Goal: Browse casually

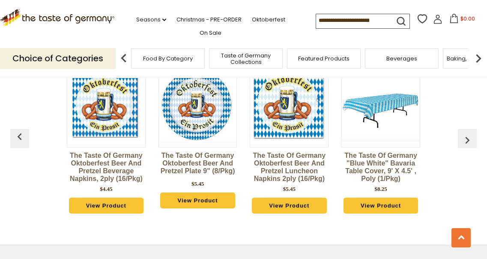
scroll to position [2065, 0]
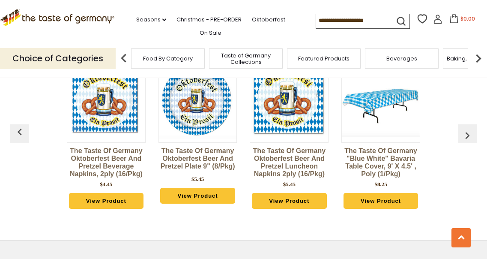
click at [467, 133] on img "button" at bounding box center [467, 135] width 14 height 14
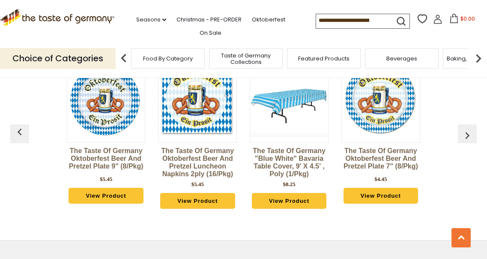
click at [468, 131] on img "button" at bounding box center [467, 135] width 14 height 14
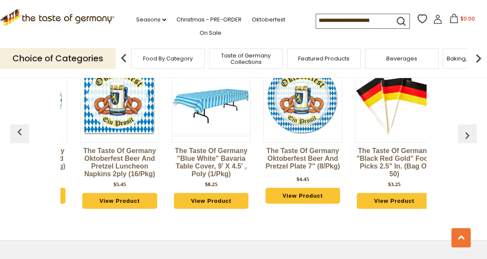
scroll to position [0, 183]
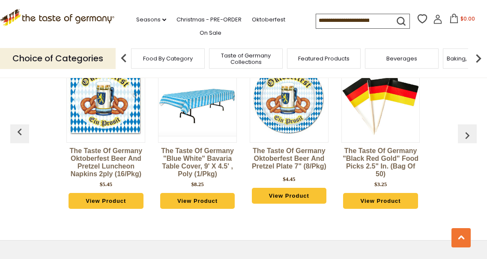
click at [468, 128] on img "button" at bounding box center [467, 135] width 14 height 14
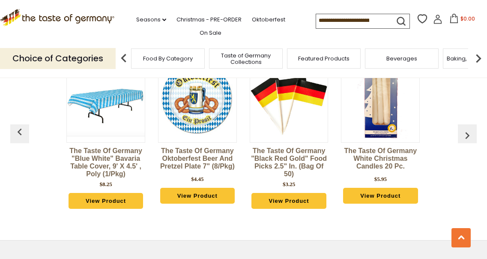
click at [468, 128] on img "button" at bounding box center [467, 135] width 14 height 14
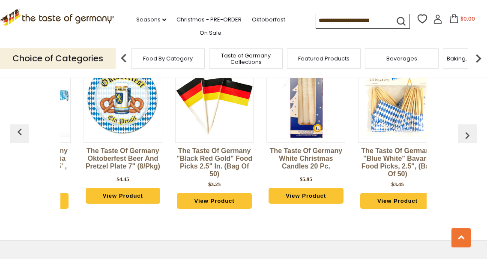
scroll to position [0, 367]
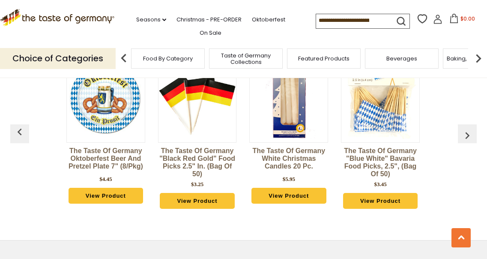
click at [468, 128] on img "button" at bounding box center [467, 135] width 14 height 14
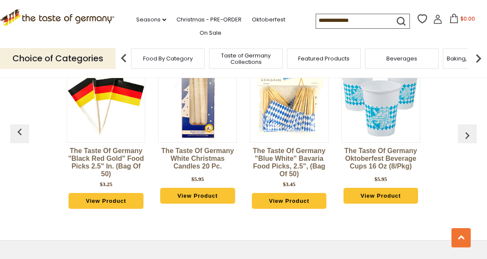
scroll to position [0, 458]
click at [468, 128] on img "button" at bounding box center [467, 135] width 14 height 14
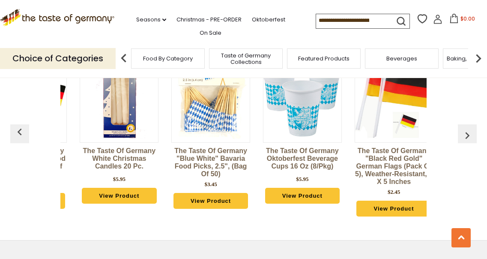
scroll to position [0, 550]
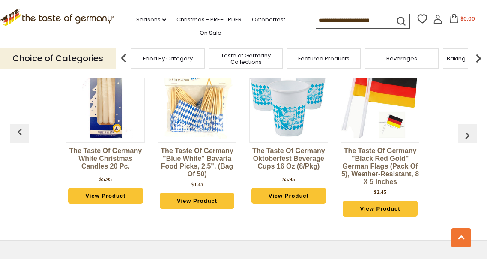
click at [468, 128] on img "button" at bounding box center [467, 135] width 14 height 14
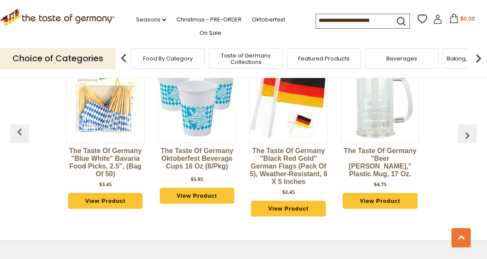
click at [468, 128] on img "button" at bounding box center [467, 135] width 14 height 14
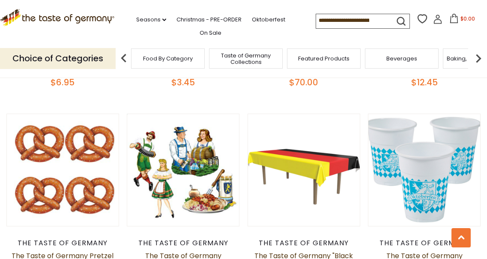
scroll to position [1305, 0]
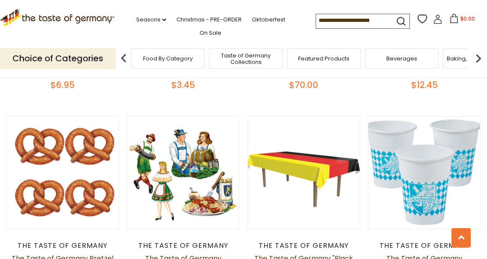
click at [253, 60] on span "Taste of Germany Collections" at bounding box center [246, 58] width 69 height 13
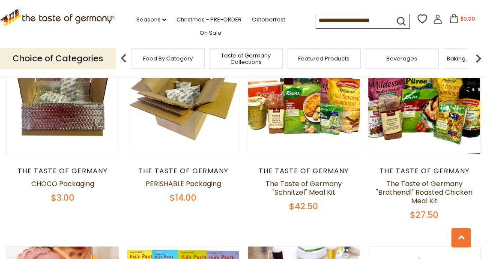
scroll to position [332, 0]
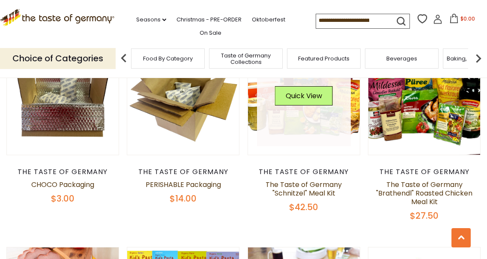
click at [254, 149] on img at bounding box center [304, 99] width 112 height 112
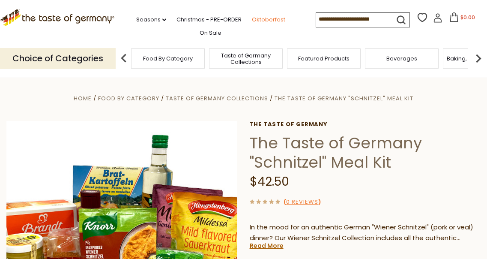
click at [252, 15] on link "Oktoberfest" at bounding box center [268, 19] width 33 height 9
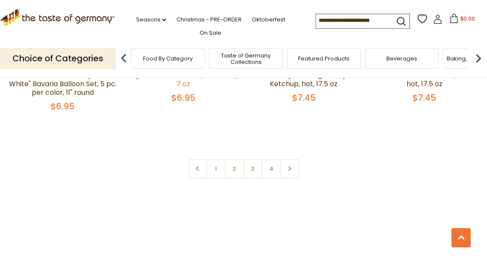
scroll to position [2023, 0]
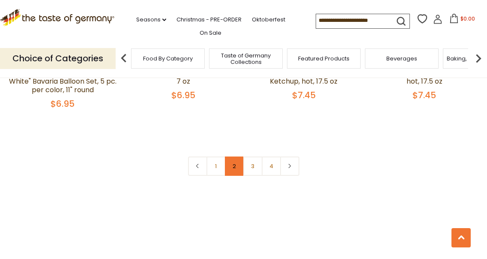
click at [234, 158] on link "2" at bounding box center [234, 165] width 19 height 19
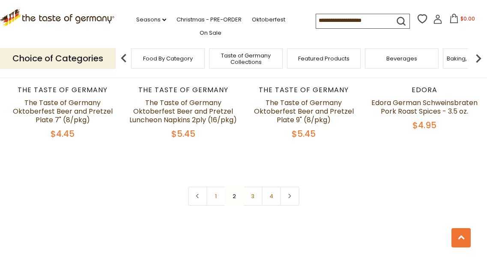
scroll to position [1999, 0]
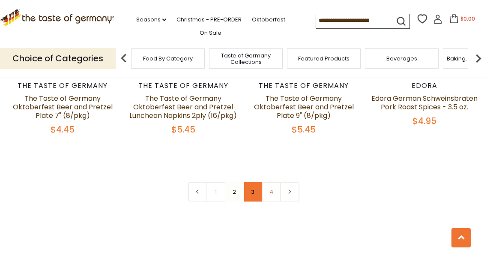
click at [252, 187] on link "3" at bounding box center [252, 191] width 19 height 19
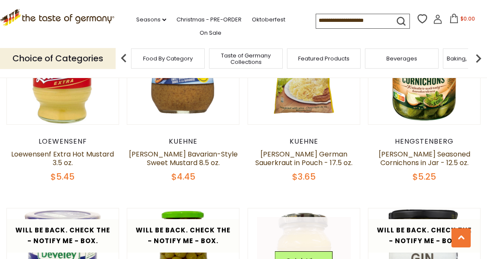
scroll to position [1679, 0]
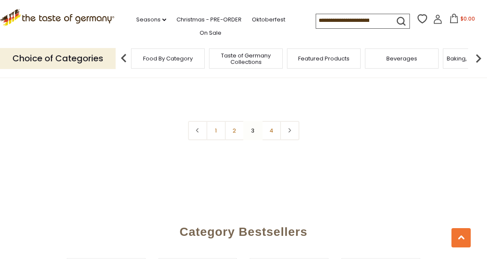
scroll to position [1991, 0]
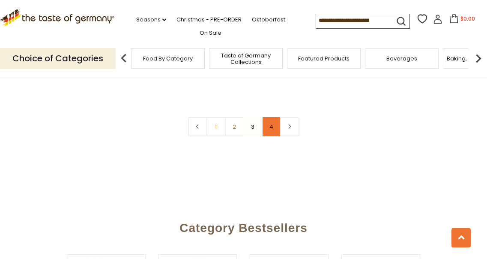
click at [270, 121] on link "4" at bounding box center [271, 126] width 19 height 19
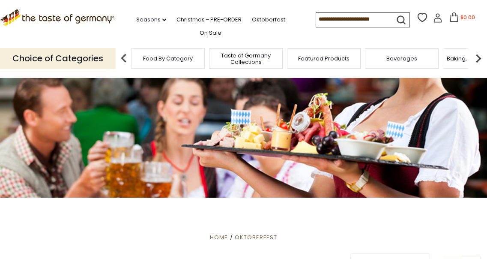
scroll to position [0, 0]
click at [253, 59] on span "Taste of Germany Collections" at bounding box center [246, 58] width 69 height 13
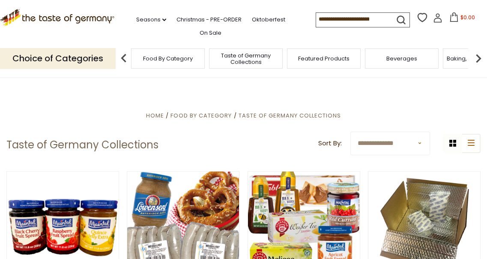
click at [317, 55] on span "Featured Products" at bounding box center [323, 58] width 51 height 6
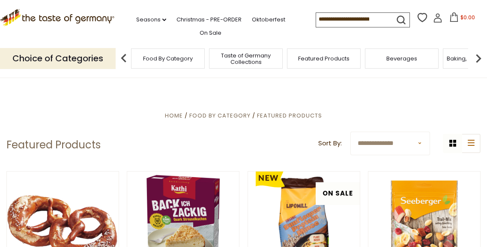
click at [478, 55] on img at bounding box center [478, 58] width 17 height 17
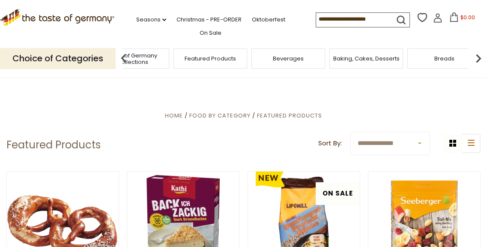
click at [444, 55] on span "Breads" at bounding box center [444, 58] width 20 height 6
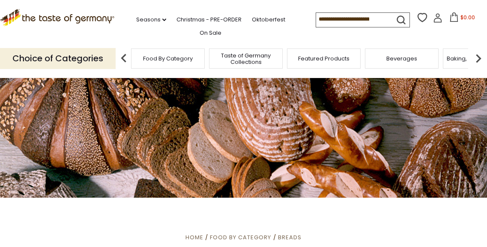
click at [478, 54] on img at bounding box center [478, 58] width 17 height 17
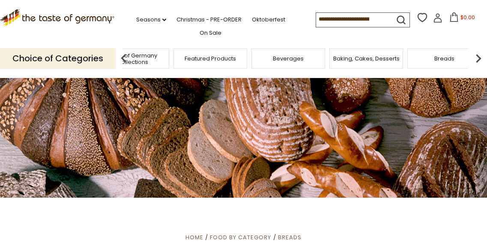
click at [373, 62] on div "Baking, Cakes, Desserts" at bounding box center [366, 58] width 74 height 20
click at [361, 63] on div "Baking, Cakes, Desserts" at bounding box center [366, 58] width 74 height 20
click at [375, 55] on span "Baking, Cakes, Desserts" at bounding box center [366, 58] width 66 height 6
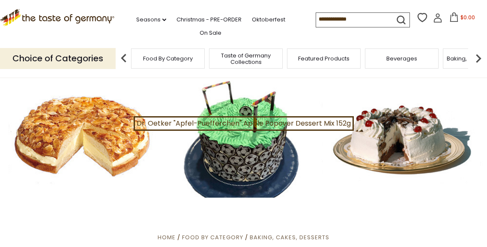
click at [106, 140] on div at bounding box center [243, 137] width 487 height 122
click at [90, 113] on div at bounding box center [243, 137] width 487 height 122
click at [87, 144] on div at bounding box center [243, 137] width 487 height 122
click at [109, 158] on div at bounding box center [243, 137] width 487 height 122
